Goal: Transaction & Acquisition: Purchase product/service

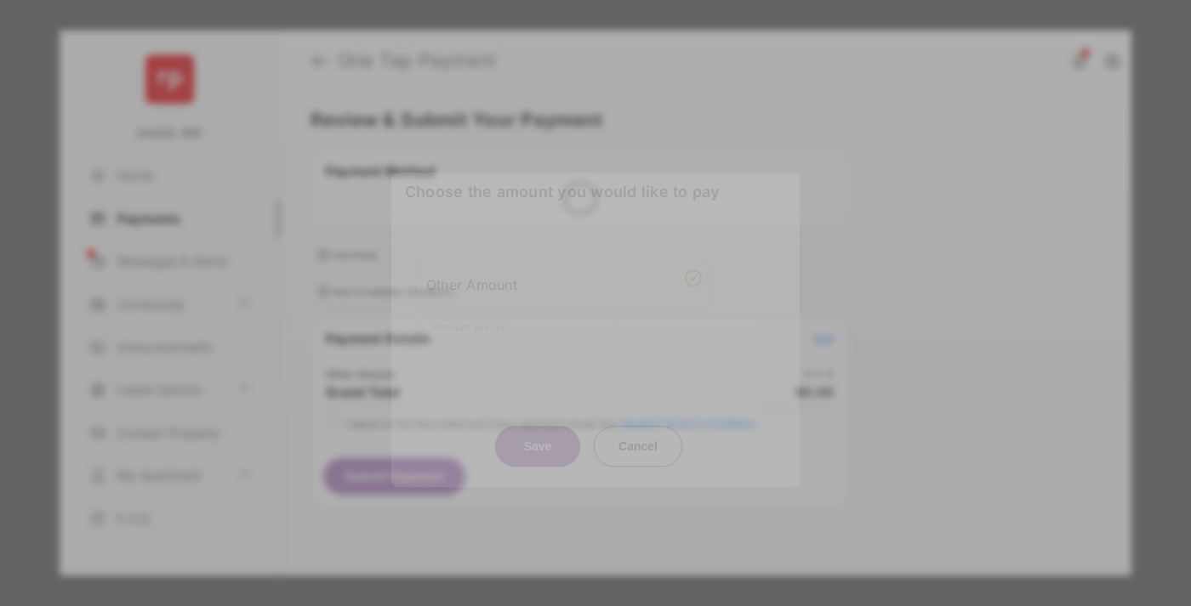
click at [564, 270] on div "Other Amount" at bounding box center [564, 284] width 276 height 29
type input "**"
click at [537, 426] on button "Save" at bounding box center [537, 446] width 85 height 41
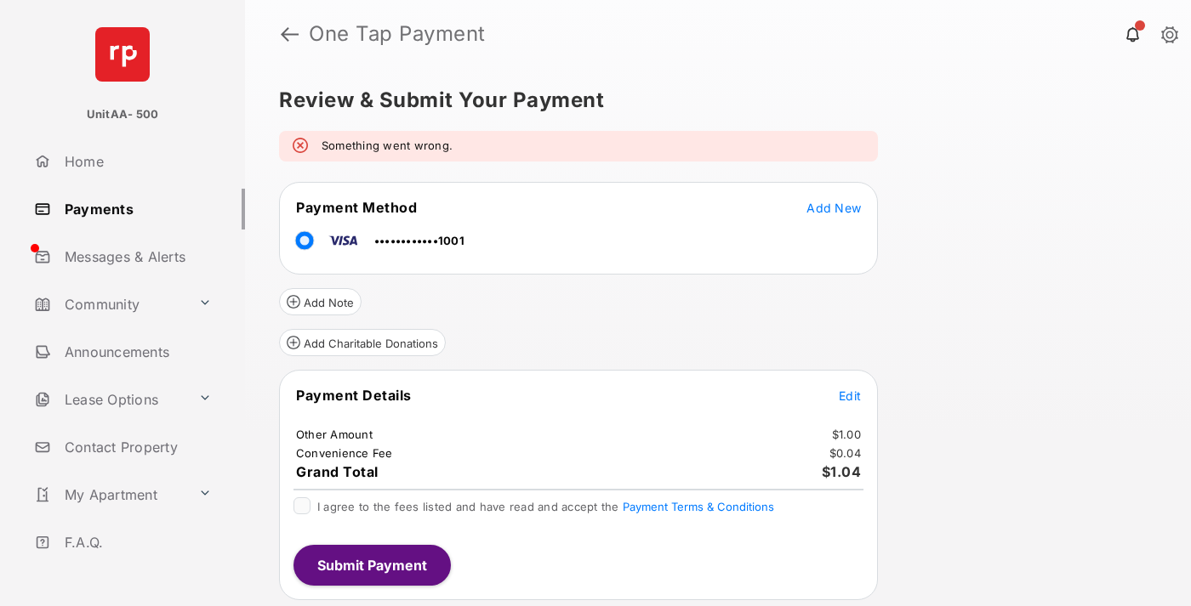
click at [850, 395] on span "Edit" at bounding box center [849, 396] width 22 height 14
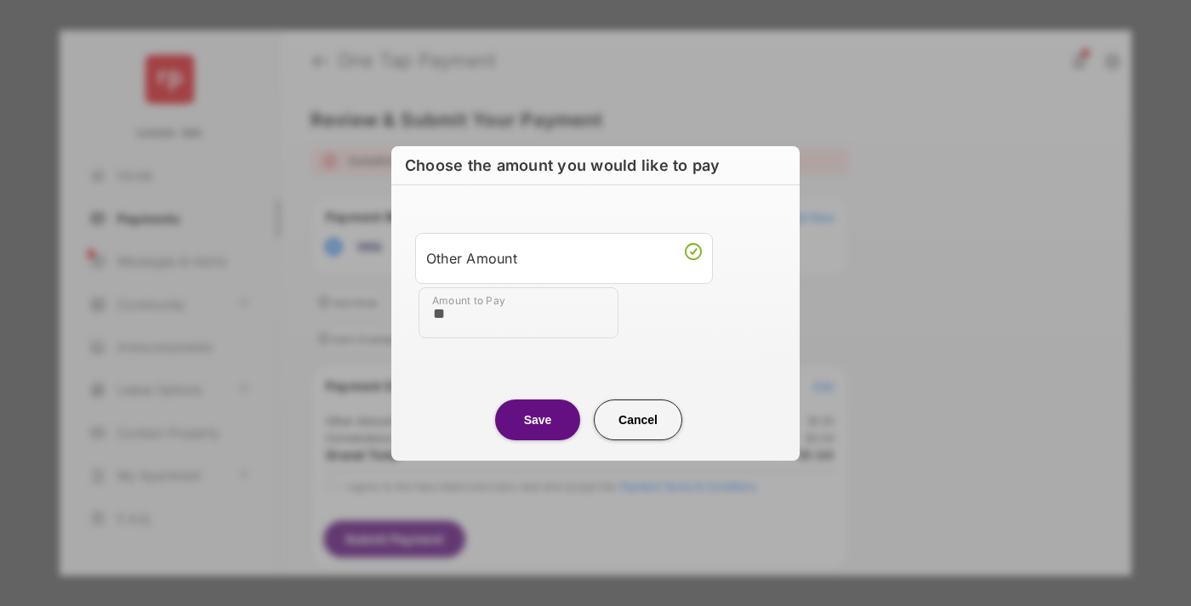
click at [537, 419] on button "Save" at bounding box center [537, 420] width 85 height 41
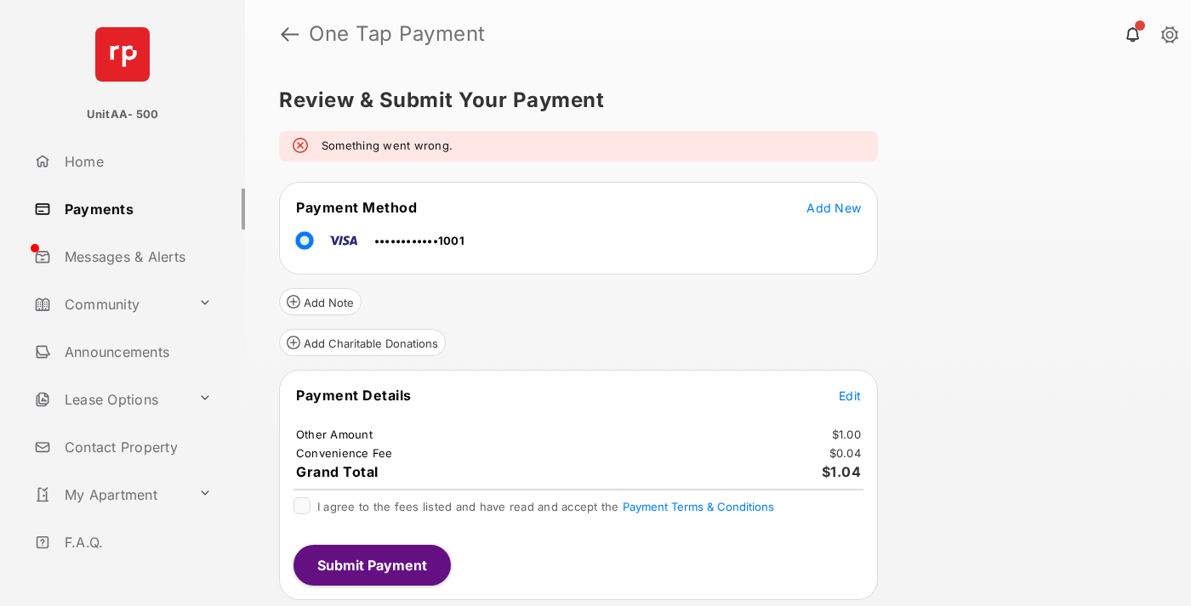
click at [371, 565] on button "Submit Payment" at bounding box center [371, 565] width 157 height 41
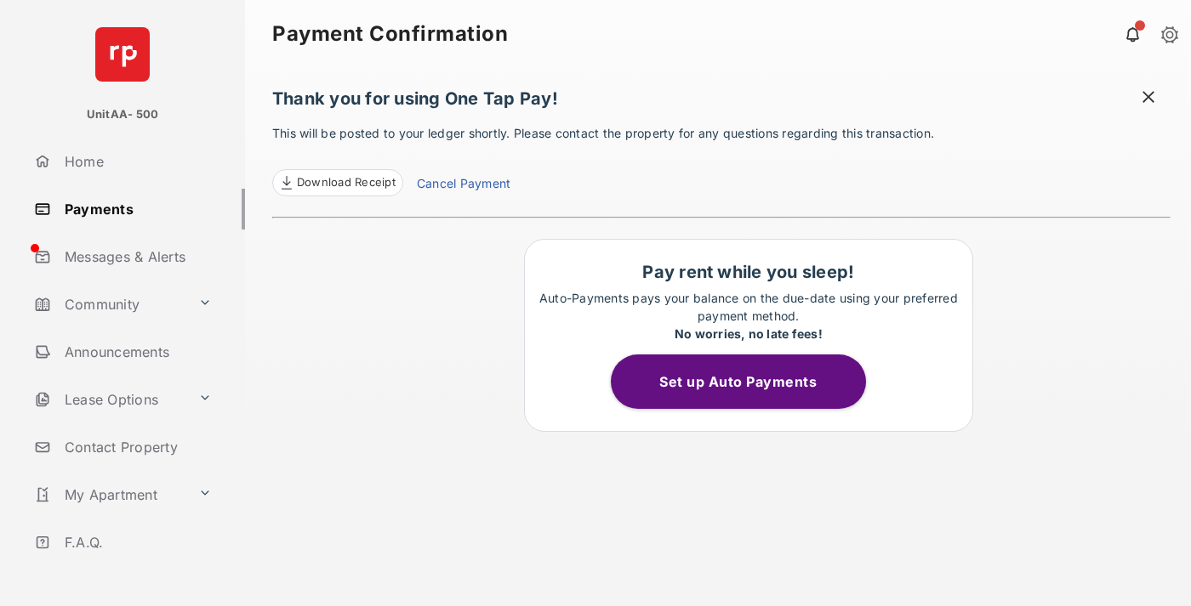
click at [133, 208] on link "Payments" at bounding box center [136, 209] width 218 height 41
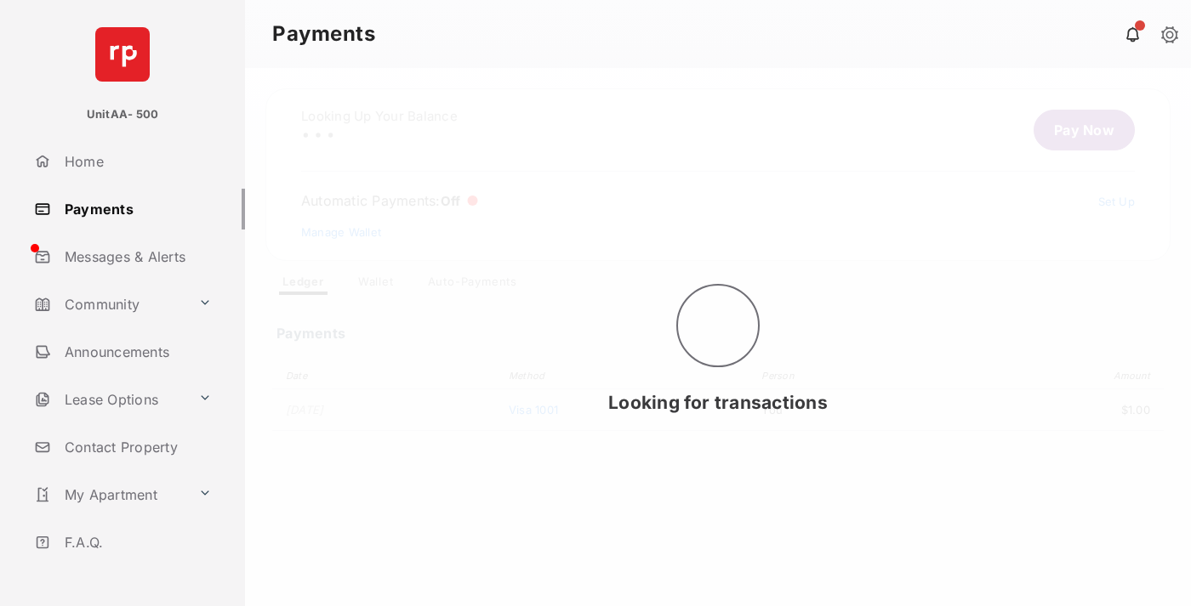
click at [1077, 130] on link "Pay Now" at bounding box center [1083, 130] width 101 height 41
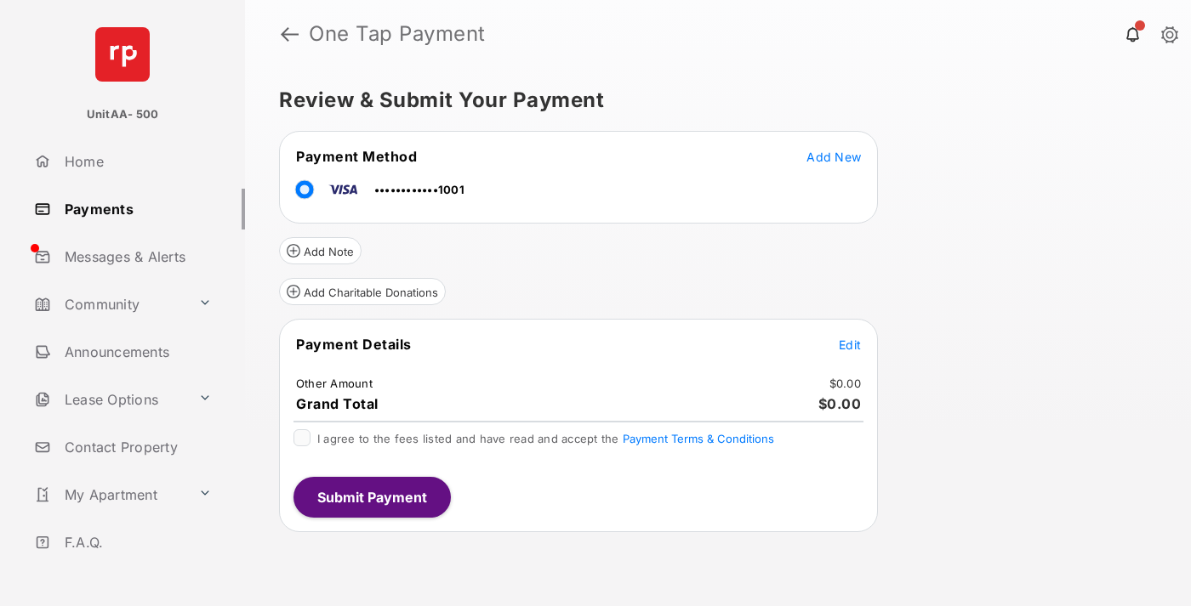
click at [850, 344] on span "Edit" at bounding box center [849, 345] width 22 height 14
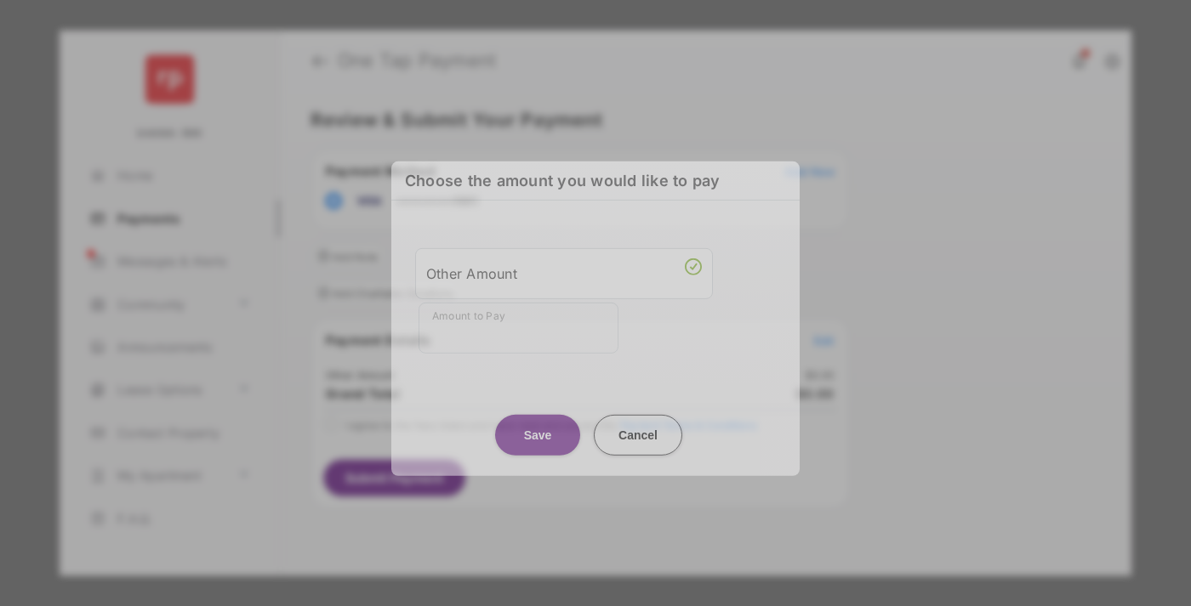
click at [564, 266] on div "Other Amount" at bounding box center [564, 273] width 276 height 29
type input "**"
click at [537, 420] on button "Save" at bounding box center [537, 434] width 85 height 41
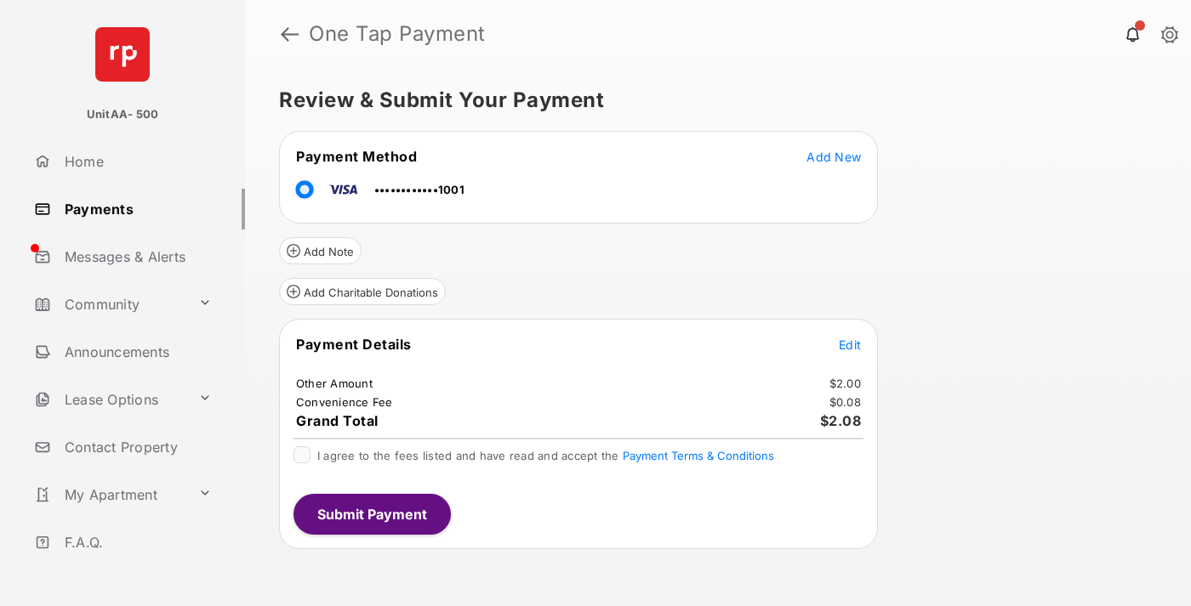
click at [371, 514] on button "Submit Payment" at bounding box center [371, 514] width 157 height 41
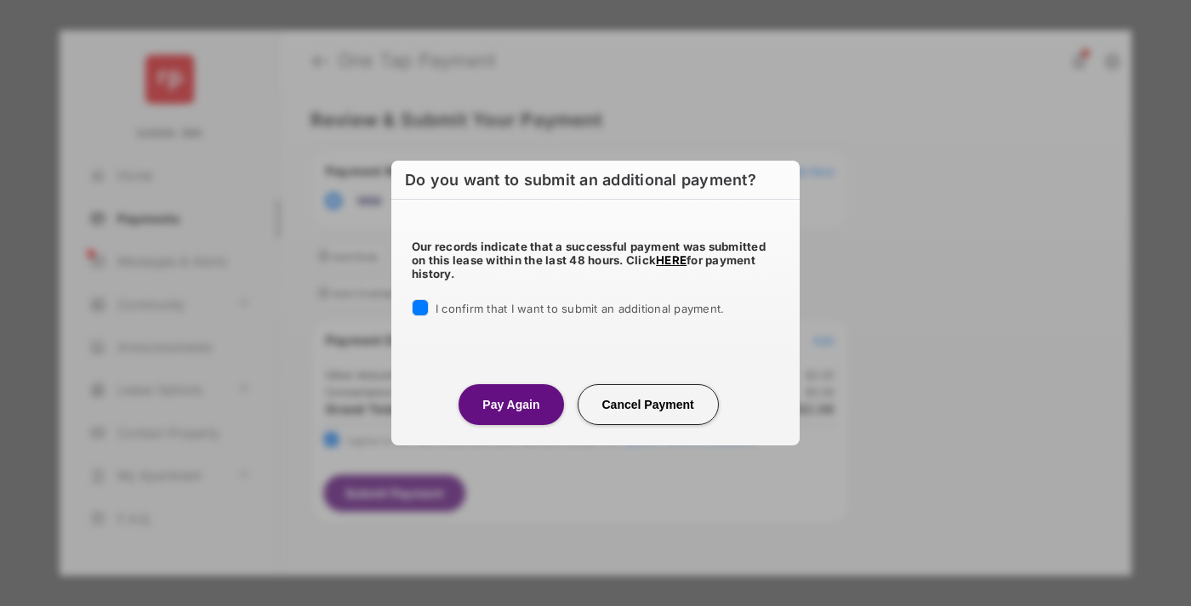
click at [510, 404] on button "Pay Again" at bounding box center [510, 404] width 105 height 41
